Goal: Information Seeking & Learning: Compare options

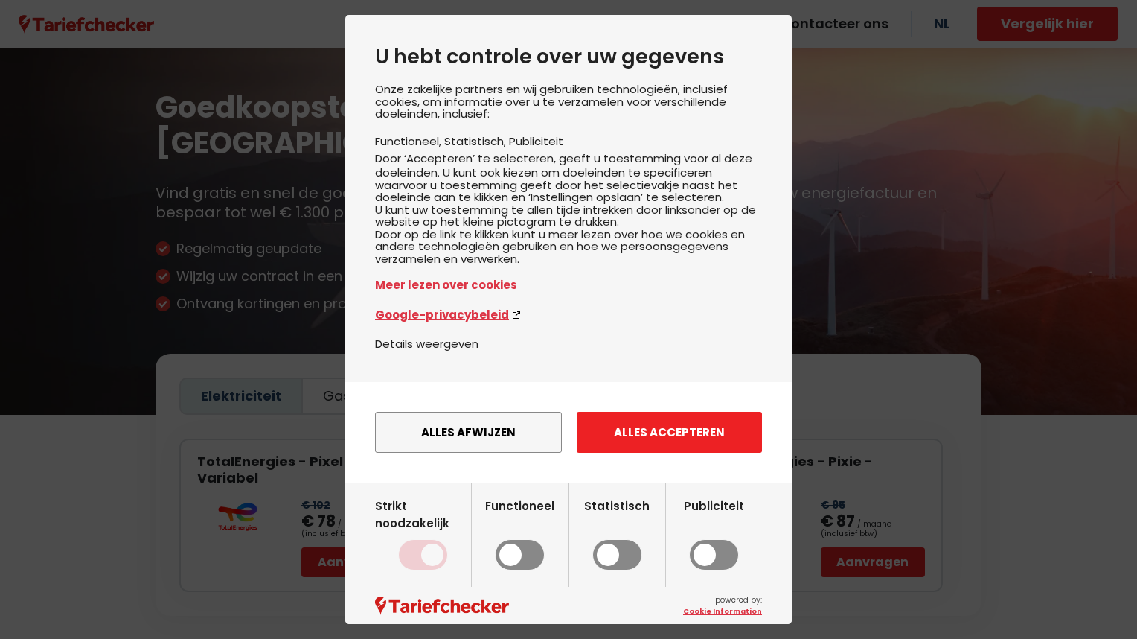
click at [651, 453] on button "Alles accepteren" at bounding box center [669, 432] width 185 height 41
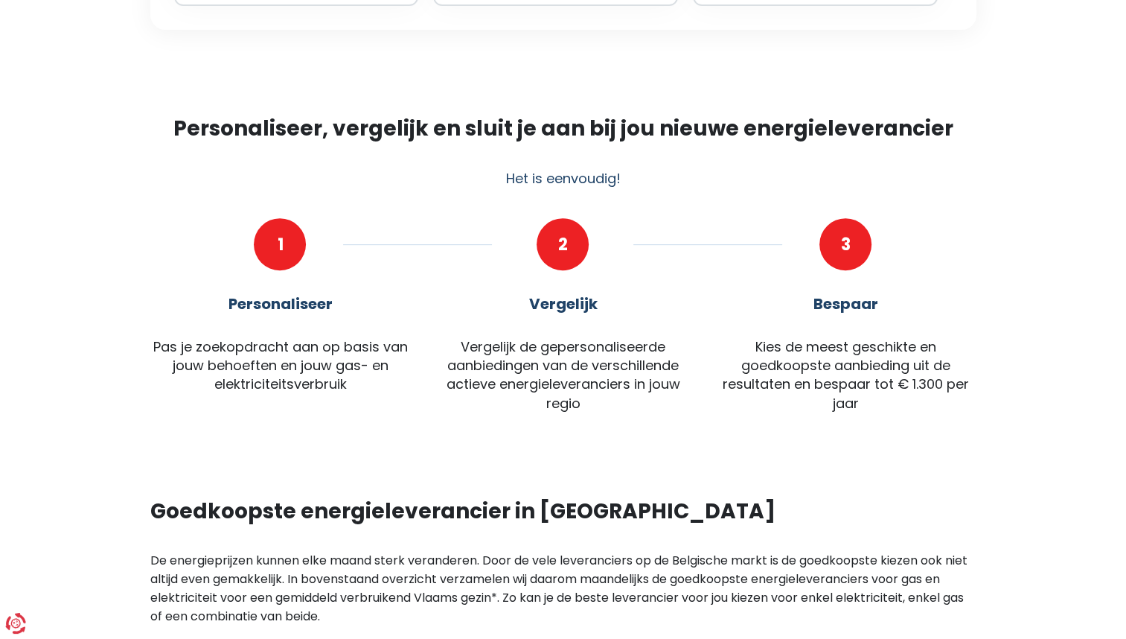
scroll to position [539, 0]
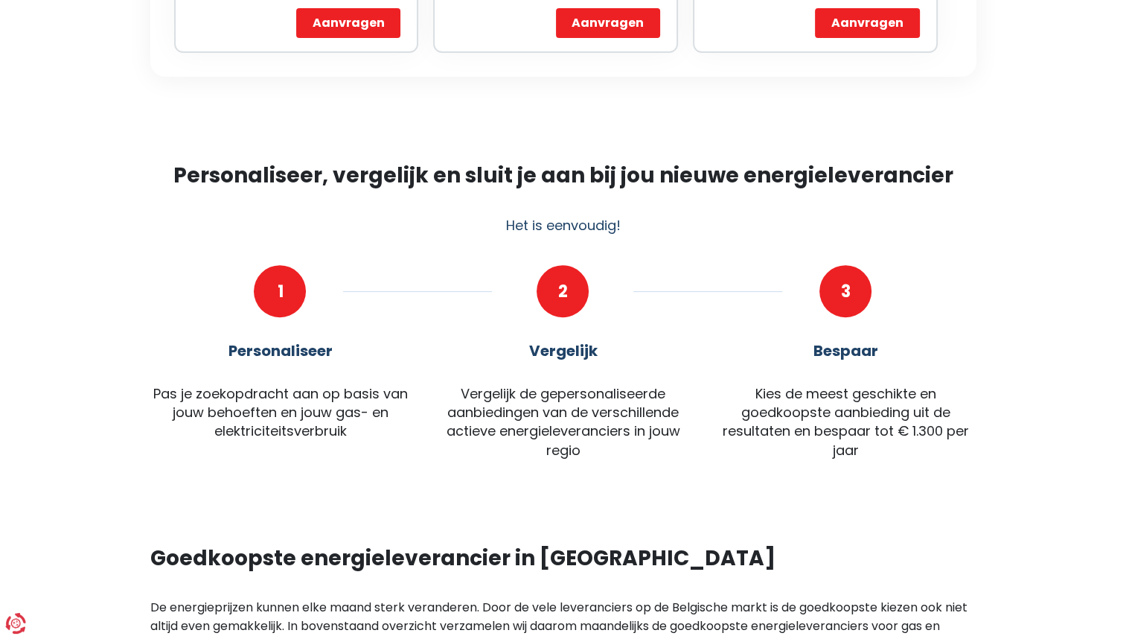
click at [280, 265] on div "1" at bounding box center [280, 291] width 52 height 52
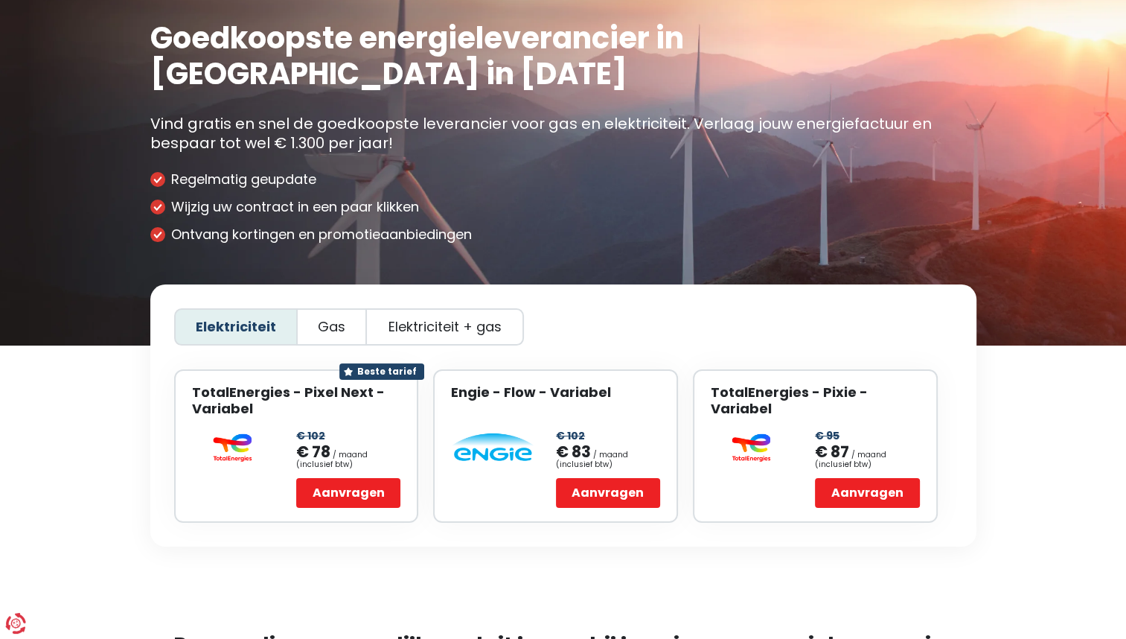
scroll to position [0, 0]
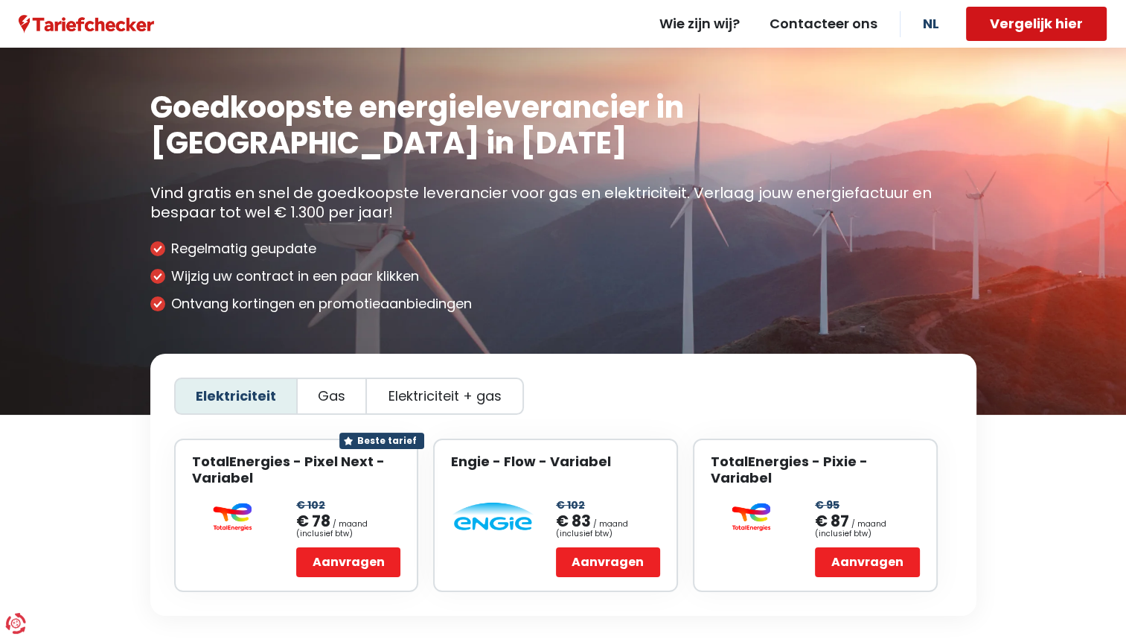
click at [1018, 31] on button "Vergelijk hier" at bounding box center [1036, 24] width 141 height 34
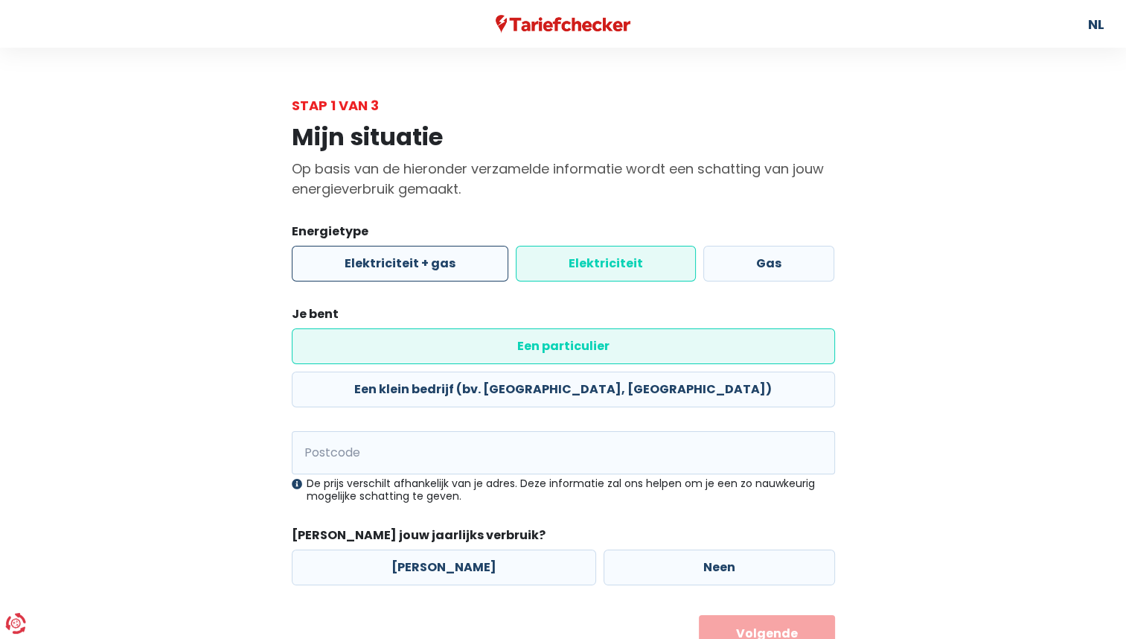
click at [434, 269] on label "Elektriciteit + gas" at bounding box center [400, 264] width 217 height 36
click at [434, 269] on input "Elektriciteit + gas" at bounding box center [400, 264] width 217 height 36
radio input "true"
radio input "false"
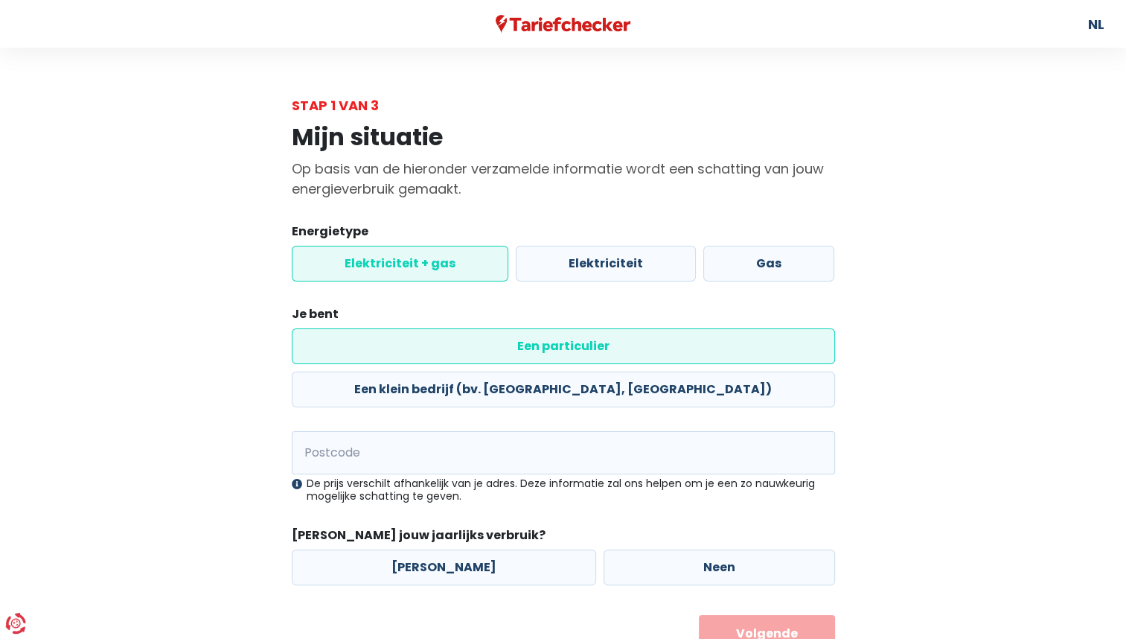
scroll to position [18, 0]
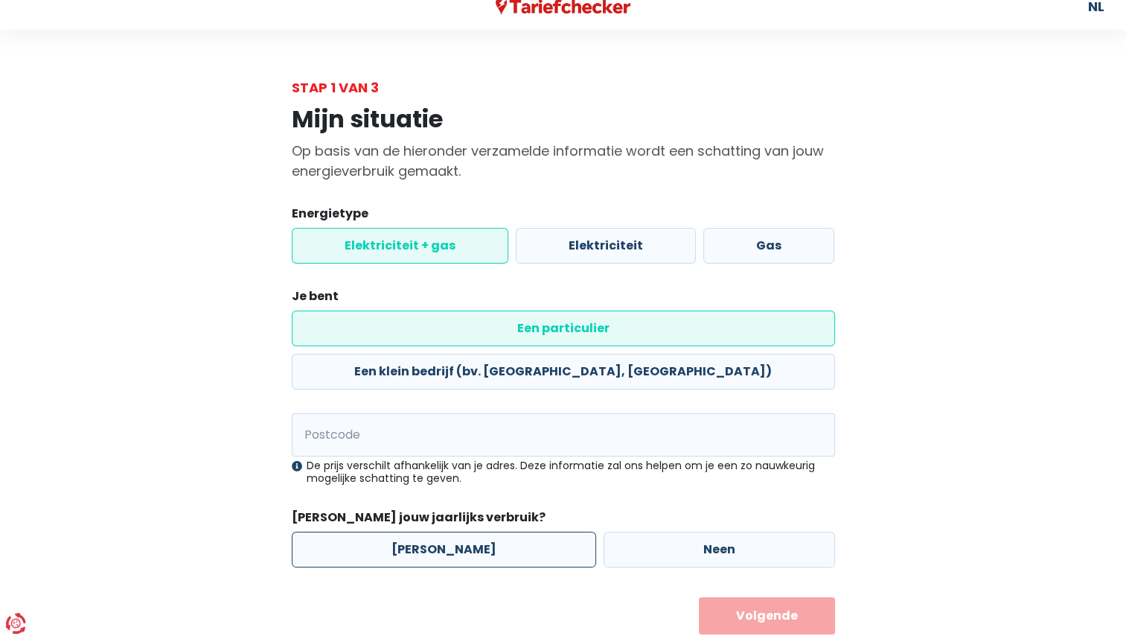
click at [420, 531] on label "[PERSON_NAME]" at bounding box center [444, 549] width 304 height 36
click at [420, 531] on input "[PERSON_NAME]" at bounding box center [444, 549] width 304 height 36
radio input "true"
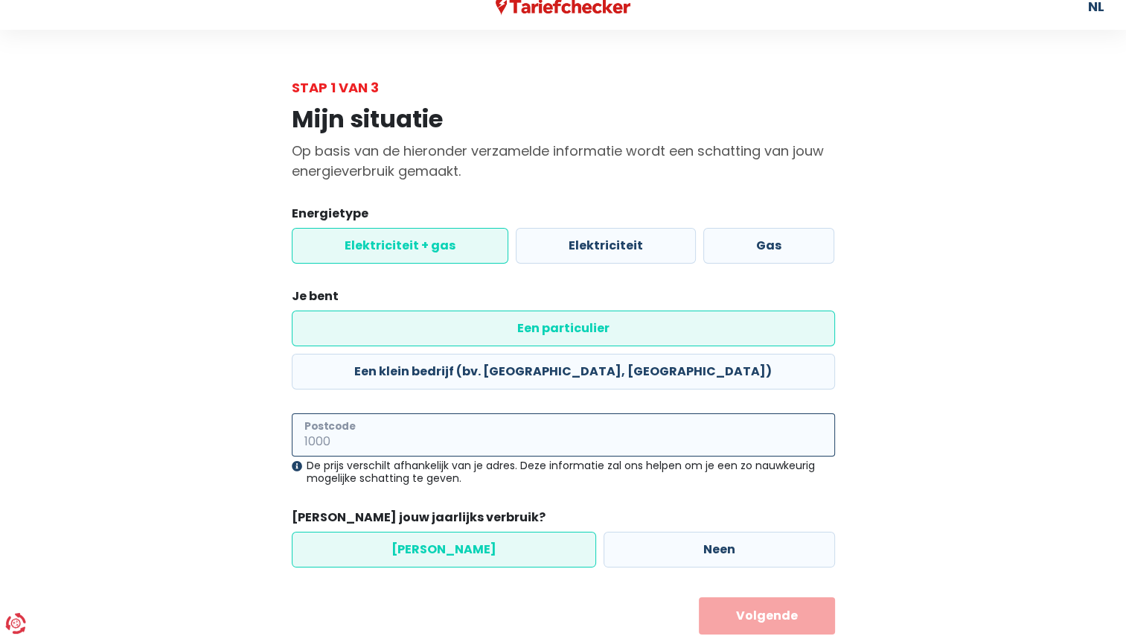
click at [400, 413] on input "Postcode" at bounding box center [563, 434] width 543 height 43
type input "2070"
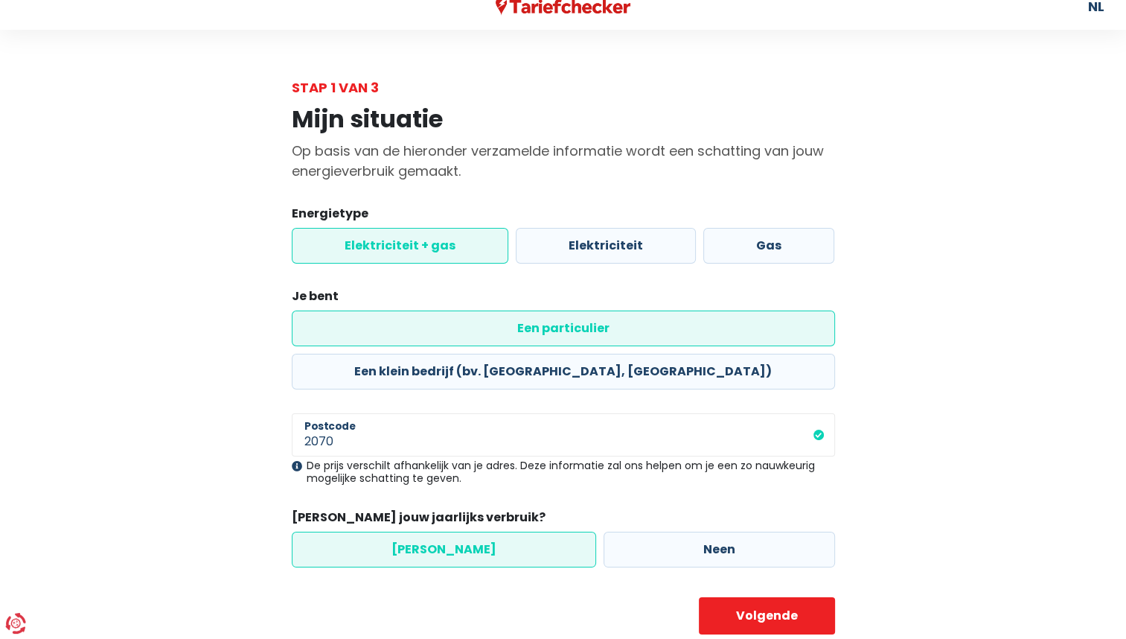
click at [440, 531] on label "[PERSON_NAME]" at bounding box center [444, 549] width 304 height 36
click at [440, 531] on input "[PERSON_NAME]" at bounding box center [444, 549] width 304 height 36
click at [773, 597] on button "Volgende" at bounding box center [767, 615] width 136 height 37
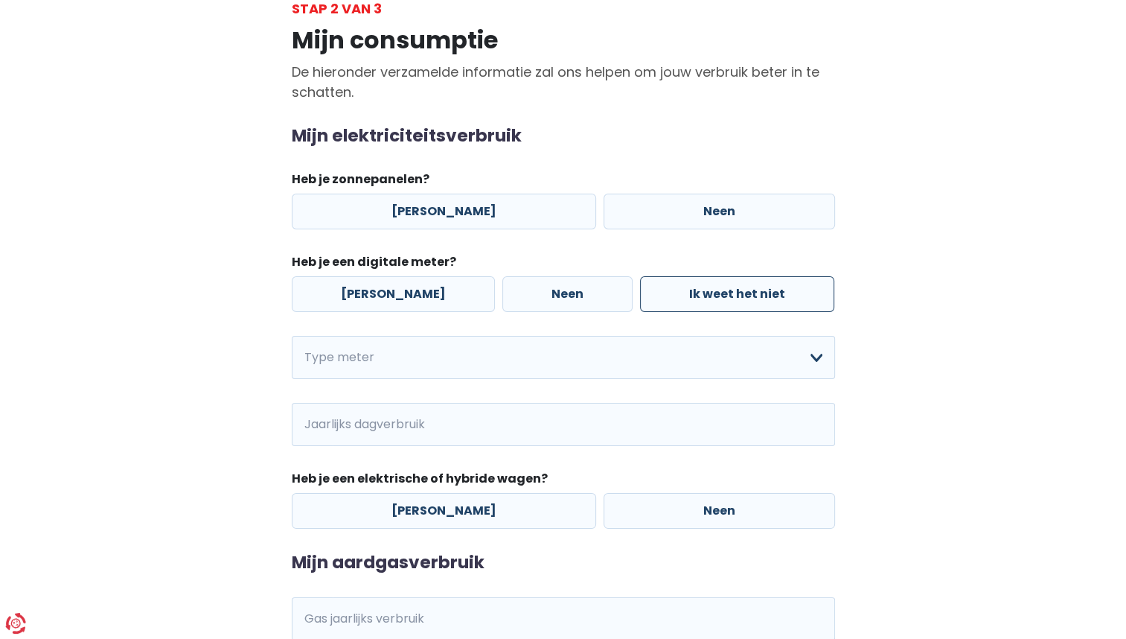
scroll to position [95, 0]
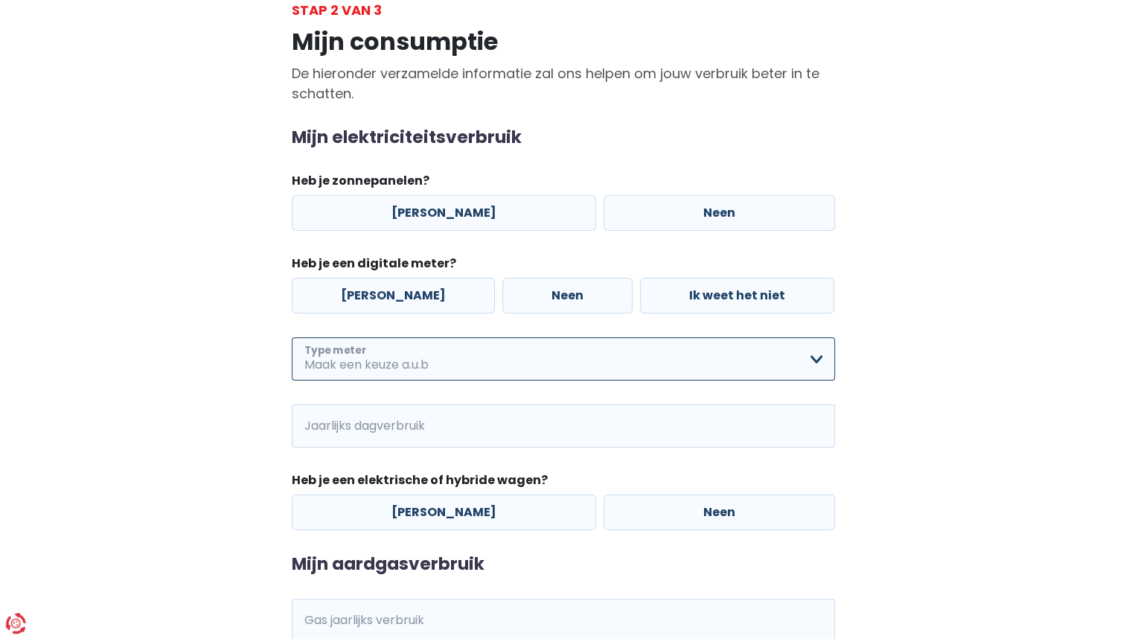
click at [816, 354] on select "Enkelvoudig Tweevoudig Enkelvoudig + uitsluitend nachttarief Tweevoudig + uitsl…" at bounding box center [563, 358] width 543 height 43
select select "day_night_bi_hourly"
click at [292, 337] on select "Enkelvoudig Tweevoudig Enkelvoudig + uitsluitend nachttarief Tweevoudig + uitsl…" at bounding box center [563, 358] width 543 height 43
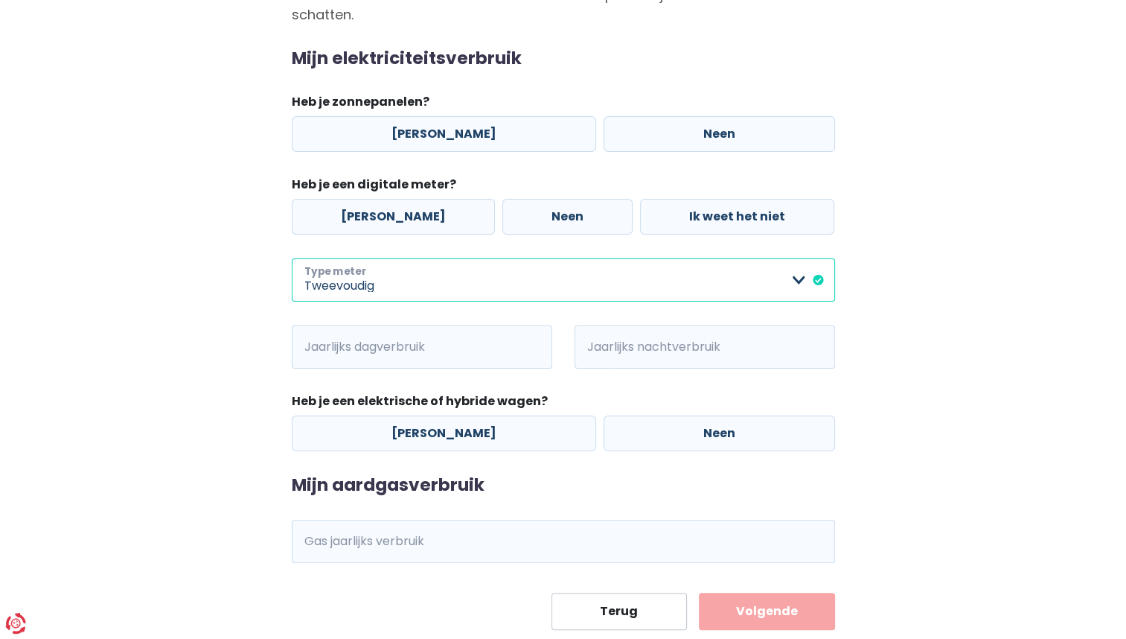
scroll to position [213, 0]
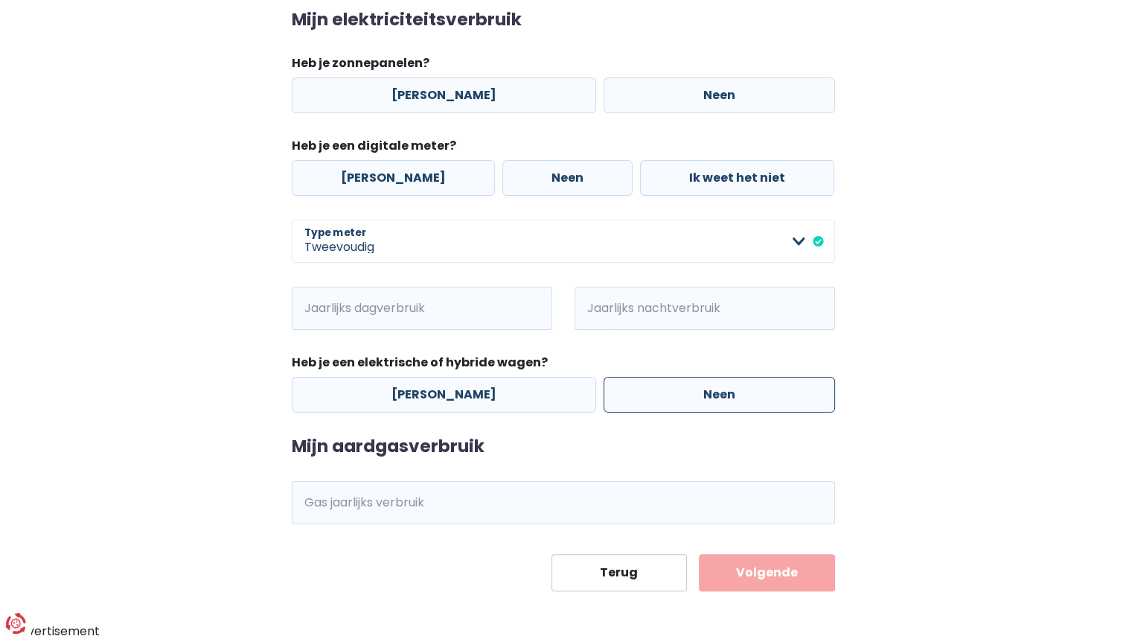
click at [658, 393] on label "Neen" at bounding box center [720, 395] width 232 height 36
click at [658, 393] on input "Neen" at bounding box center [720, 395] width 232 height 36
radio input "true"
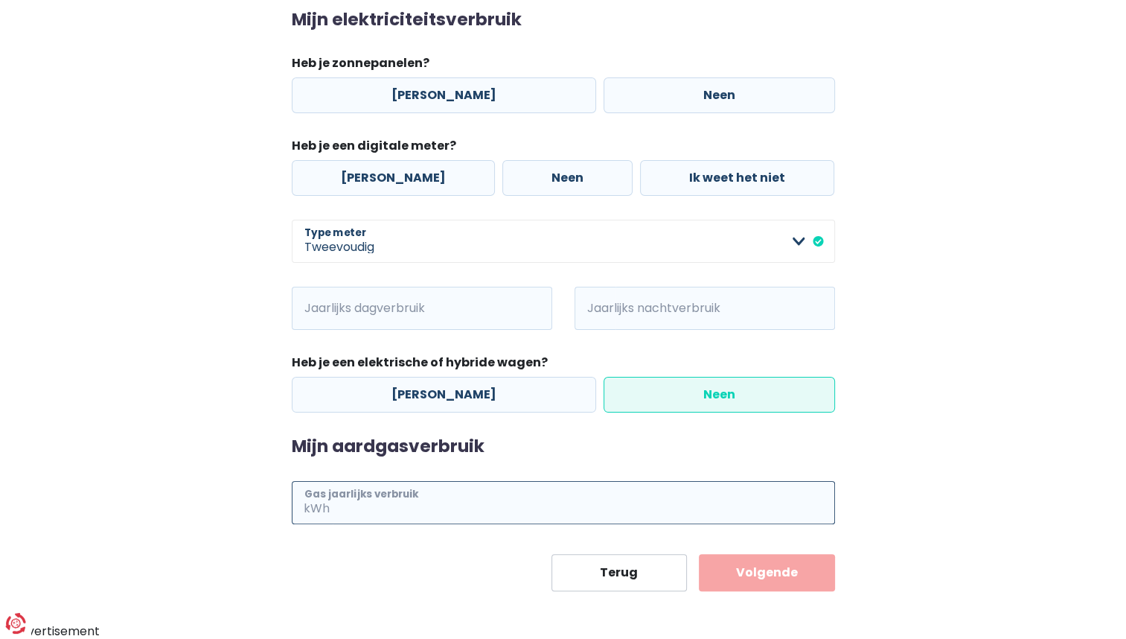
click at [639, 511] on input "Gas jaarlijks verbruik" at bounding box center [584, 502] width 502 height 43
click at [499, 508] on input "1500" at bounding box center [584, 502] width 502 height 43
type input "1"
click at [396, 507] on input "Gas jaarlijks verbruik" at bounding box center [584, 502] width 502 height 43
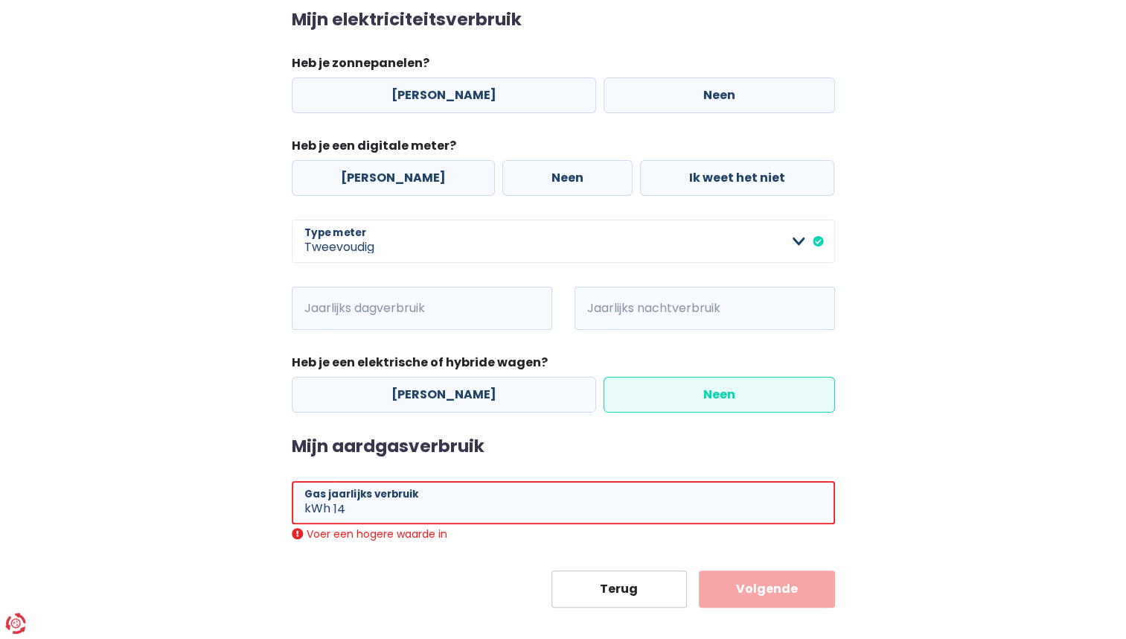
click at [357, 607] on body "U hebt controle over uw gegevens Onze zakelijke partners en wij gebruiken techn…" at bounding box center [563, 221] width 1126 height 869
click at [392, 514] on input "14" at bounding box center [584, 502] width 502 height 43
type input "1"
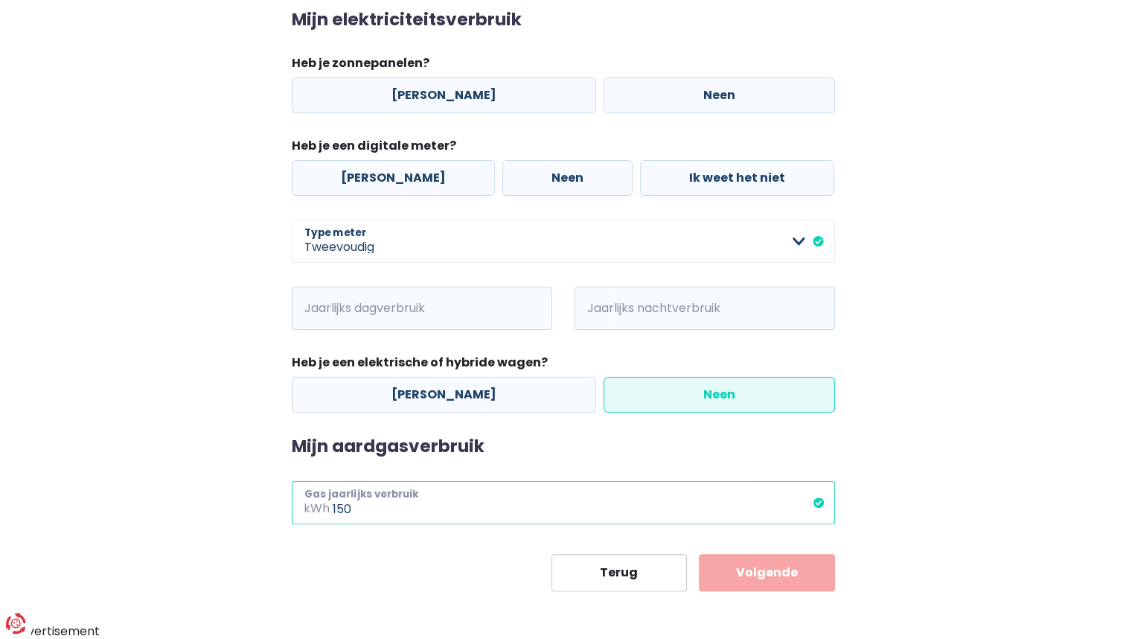
type input "150"
click at [409, 586] on div "Terug Volgende" at bounding box center [563, 572] width 543 height 37
click at [770, 576] on button "Volgende" at bounding box center [767, 572] width 136 height 37
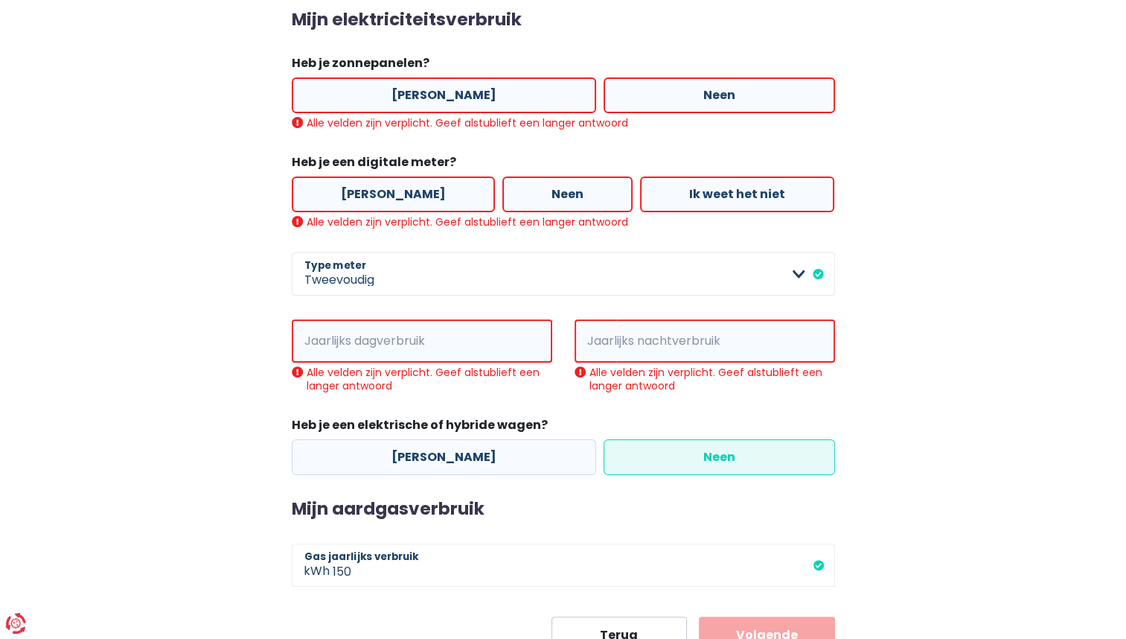
scroll to position [268, 0]
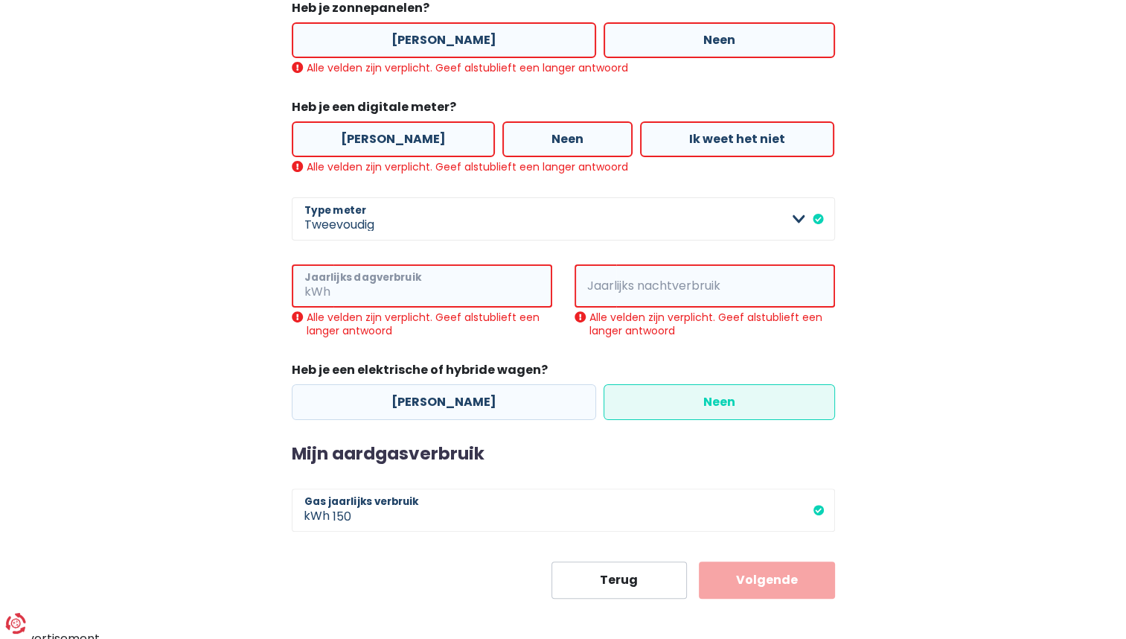
click at [476, 286] on input "Jaarlijks dagverbruik" at bounding box center [442, 285] width 219 height 43
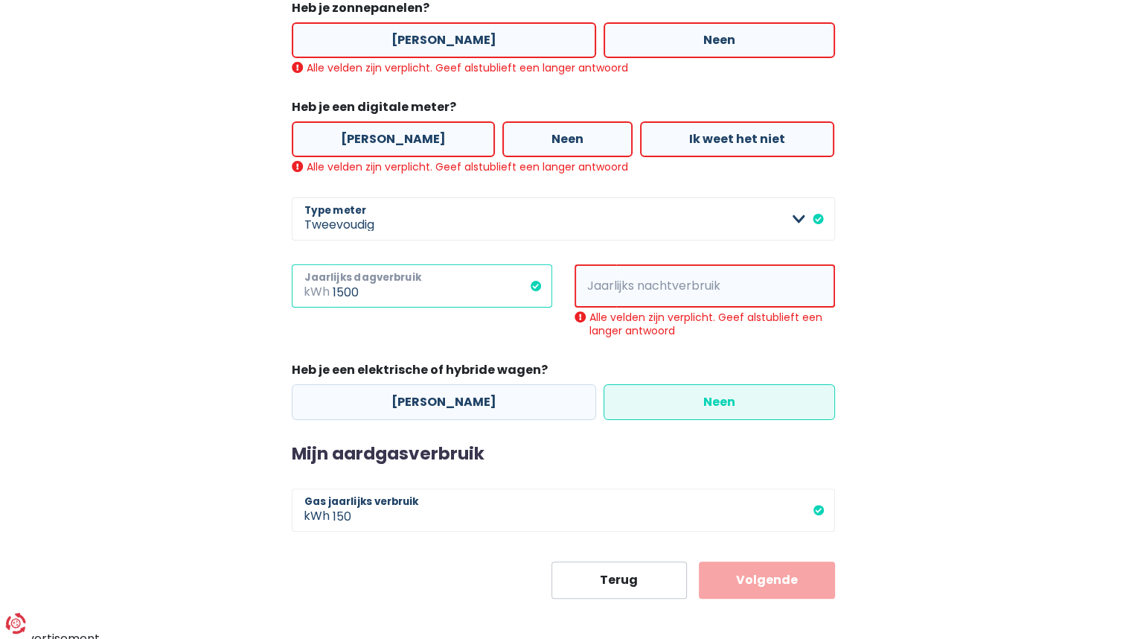
type input "1500"
click at [689, 290] on input "Jaarlijks nachtverbruik" at bounding box center [725, 285] width 219 height 43
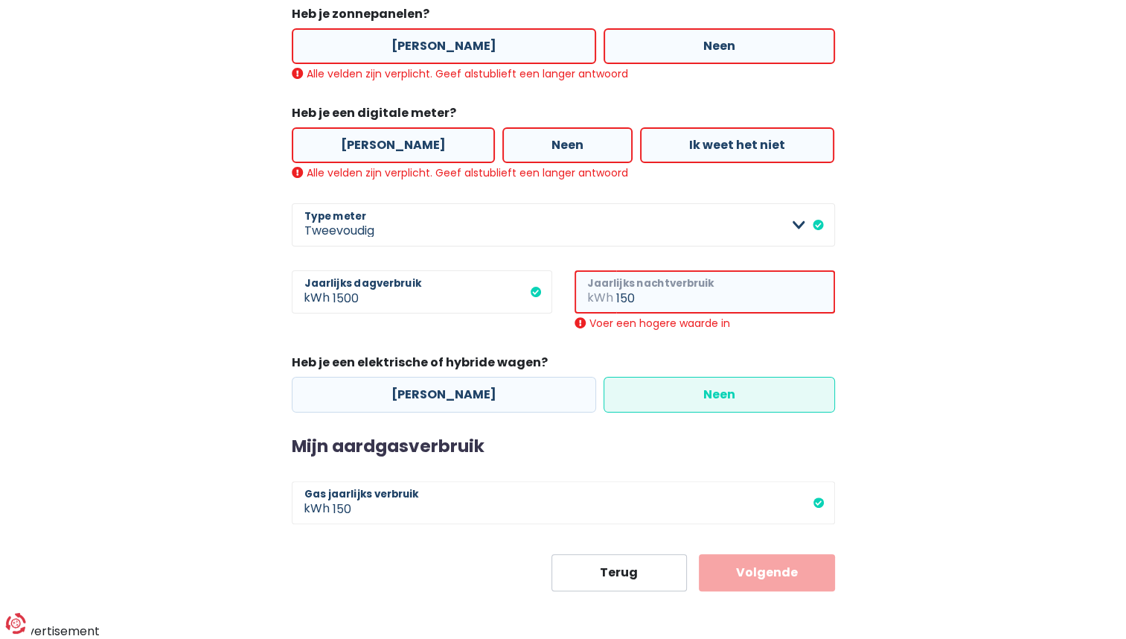
scroll to position [246, 0]
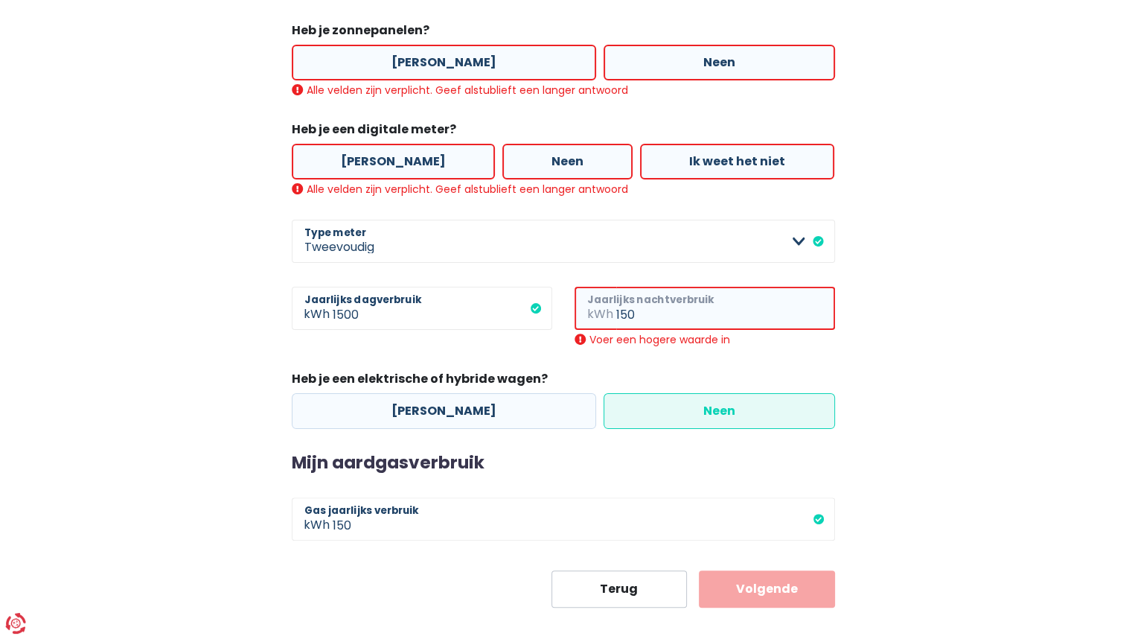
type input "1500"
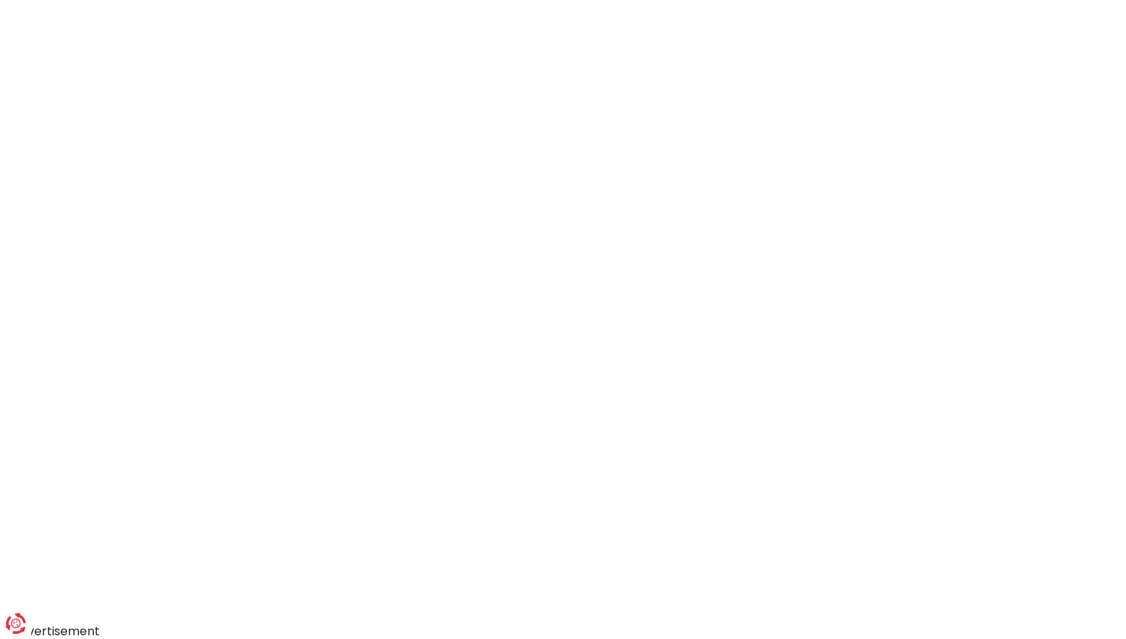
scroll to position [18, 0]
